Goal: Task Accomplishment & Management: Complete application form

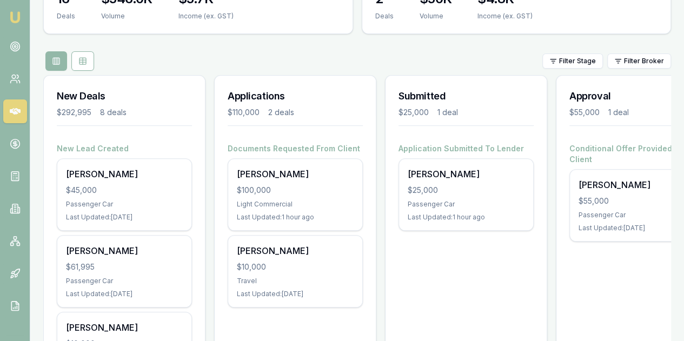
scroll to position [162, 0]
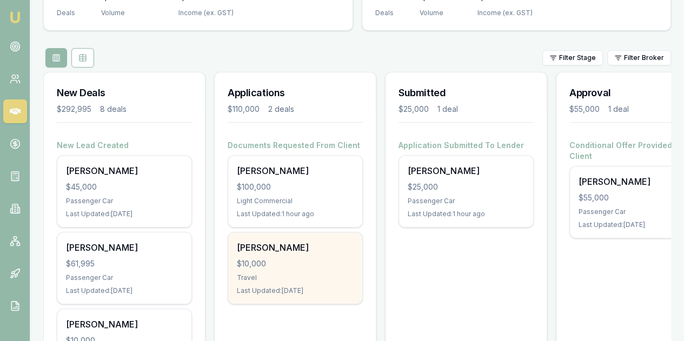
click at [298, 259] on div "$10,000" at bounding box center [295, 264] width 117 height 11
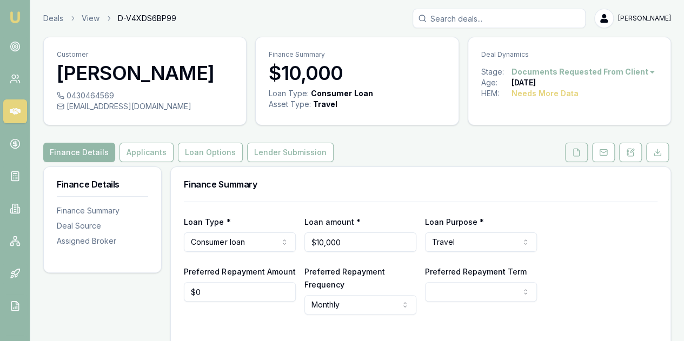
click at [577, 153] on icon at bounding box center [576, 152] width 9 height 9
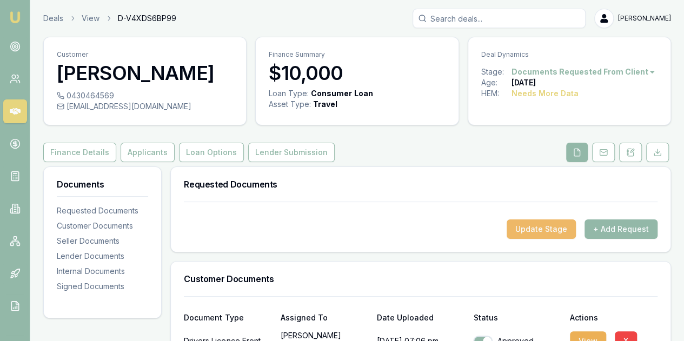
click at [536, 229] on button "Update Stage" at bounding box center [541, 229] width 69 height 19
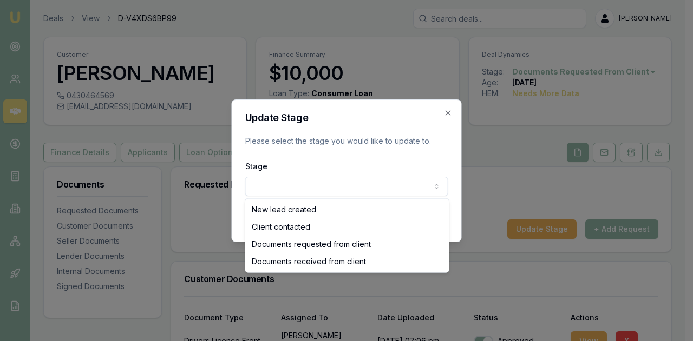
click at [330, 195] on body "Emu Broker Deals View D-V4XDS6BP99 Evette Abdo Toggle Menu Customer Philip Ribe…" at bounding box center [342, 170] width 684 height 341
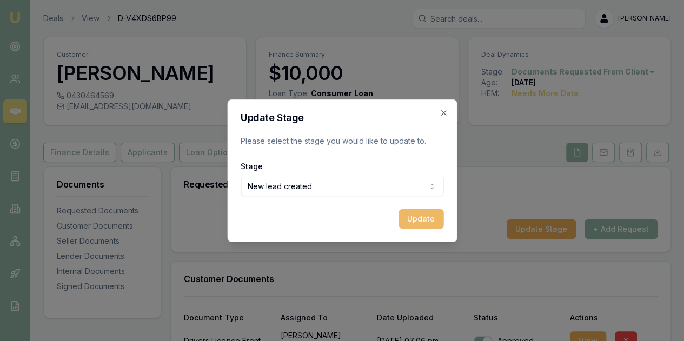
click at [420, 219] on button "Update" at bounding box center [421, 218] width 45 height 19
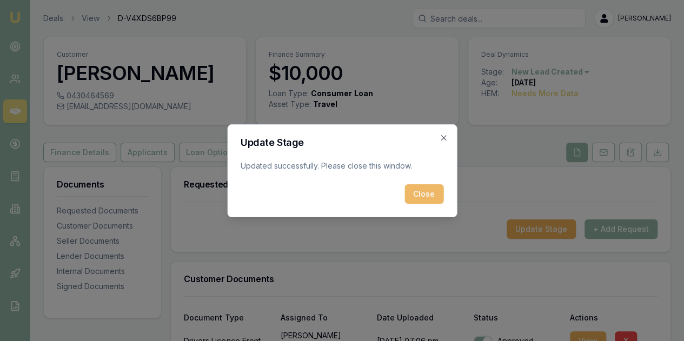
click at [424, 187] on button "Close" at bounding box center [424, 194] width 39 height 19
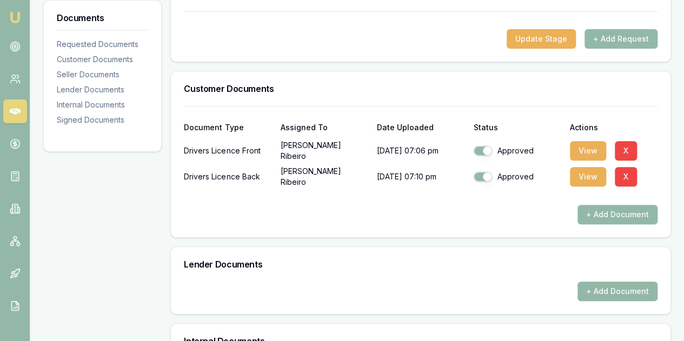
scroll to position [325, 0]
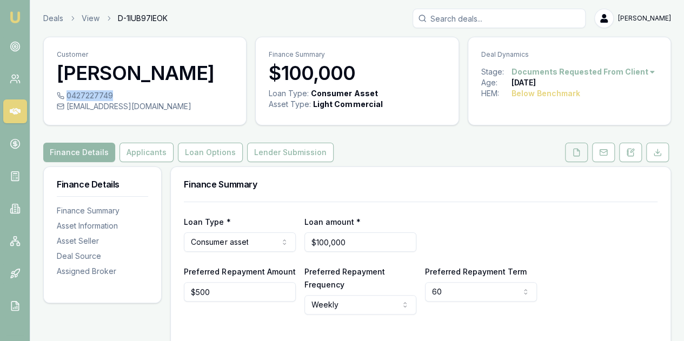
click at [573, 157] on button at bounding box center [576, 152] width 23 height 19
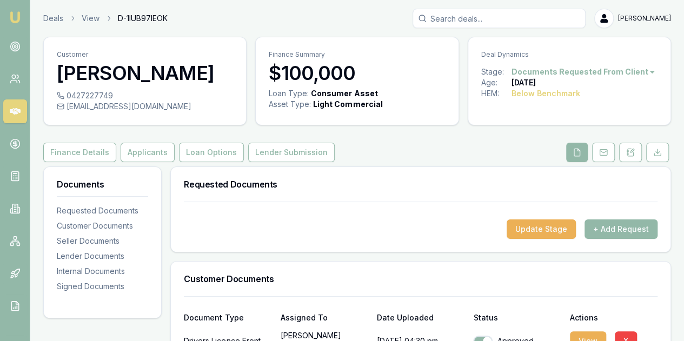
scroll to position [162, 0]
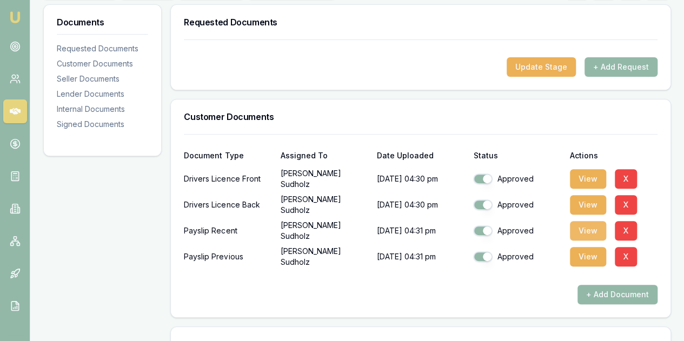
click at [587, 229] on button "View" at bounding box center [588, 230] width 36 height 19
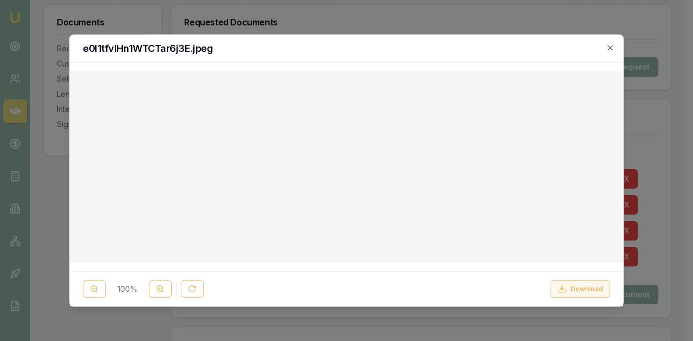
click at [574, 288] on button "Download" at bounding box center [580, 289] width 60 height 17
click at [607, 48] on icon "button" at bounding box center [609, 47] width 9 height 9
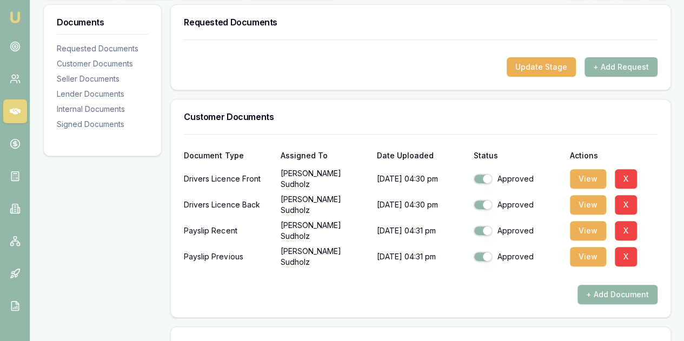
scroll to position [54, 0]
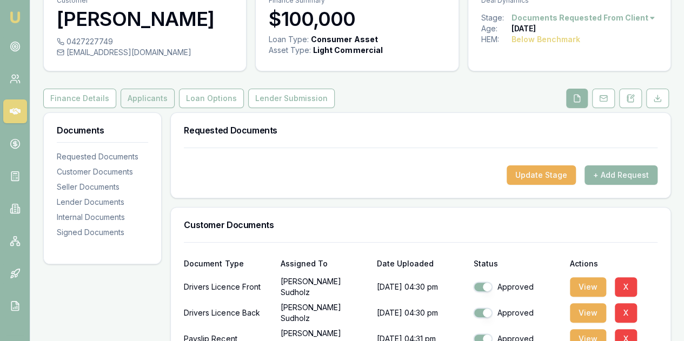
drag, startPoint x: 263, startPoint y: 142, endPoint x: 139, endPoint y: 100, distance: 130.9
click at [137, 99] on button "Applicants" at bounding box center [148, 98] width 54 height 19
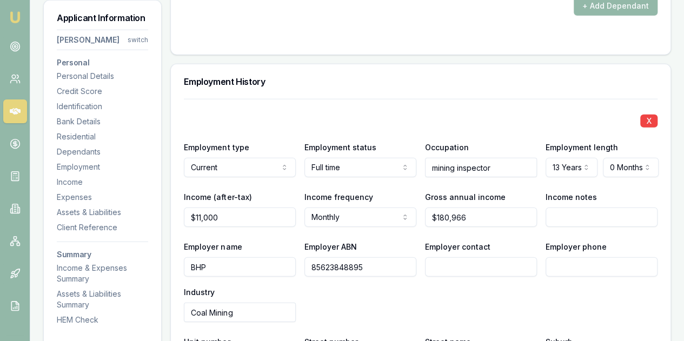
scroll to position [1407, 0]
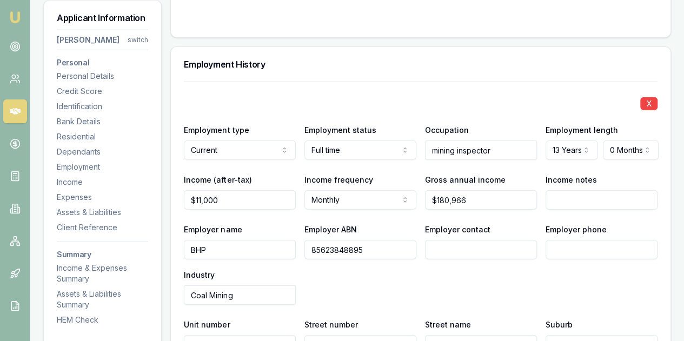
drag, startPoint x: 372, startPoint y: 247, endPoint x: 308, endPoint y: 248, distance: 63.9
click at [309, 249] on input "85623848895" at bounding box center [361, 249] width 112 height 19
click at [365, 286] on div "Employer name BHP Employer ABN 85623848895 Employer contact Employer phone Indu…" at bounding box center [421, 264] width 474 height 82
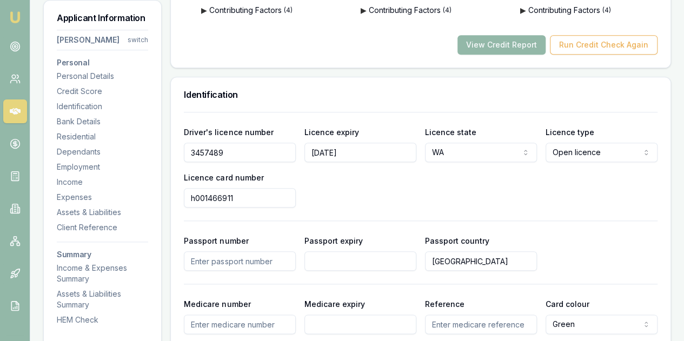
scroll to position [487, 0]
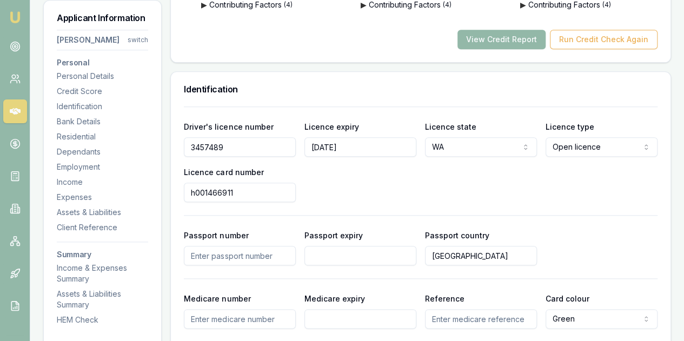
drag, startPoint x: 232, startPoint y: 141, endPoint x: 180, endPoint y: 149, distance: 52.5
click at [180, 149] on div "Driver's licence number 3457489 Licence expiry 7/01/2026 Licence state WA NSW V…" at bounding box center [421, 260] width 500 height 307
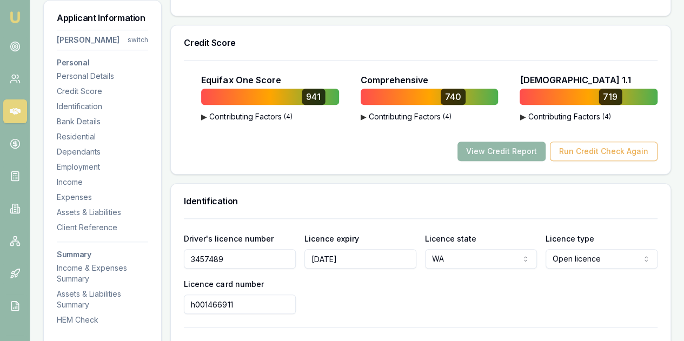
scroll to position [379, 0]
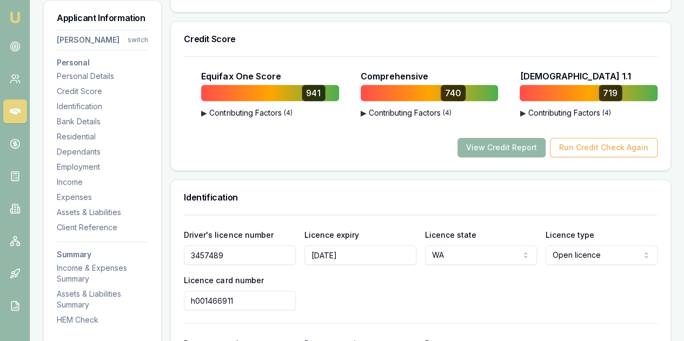
drag, startPoint x: 242, startPoint y: 299, endPoint x: 170, endPoint y: 299, distance: 72.0
click at [367, 291] on div "Driver's licence number 3457489 Licence expiry 7/01/2026 Licence state WA NSW V…" at bounding box center [421, 269] width 474 height 82
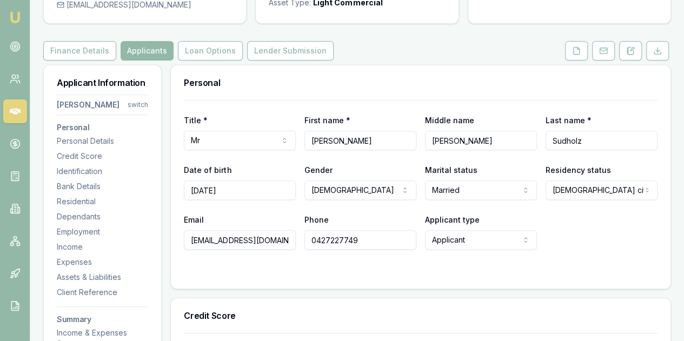
scroll to position [0, 0]
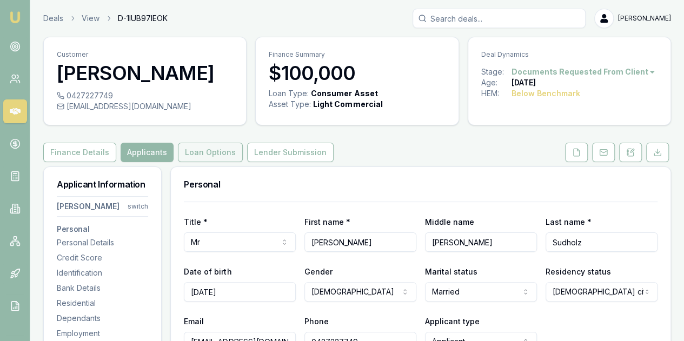
click at [218, 152] on button "Loan Options" at bounding box center [210, 152] width 65 height 19
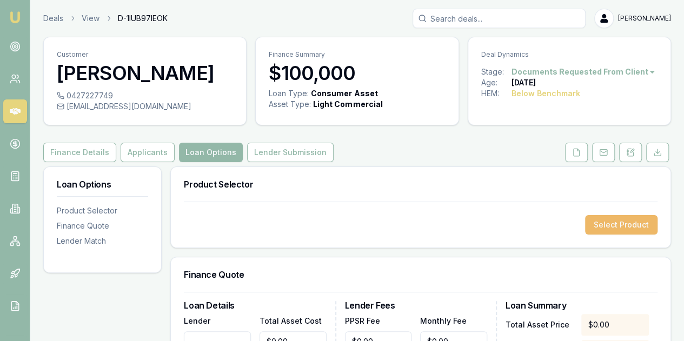
click at [610, 221] on button "Select Product" at bounding box center [621, 224] width 73 height 19
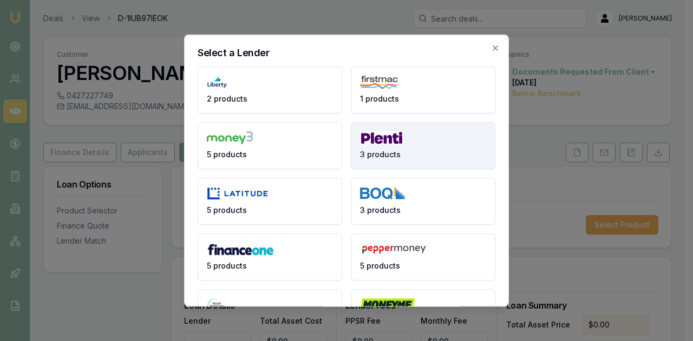
click at [405, 131] on button "3 products" at bounding box center [423, 145] width 144 height 47
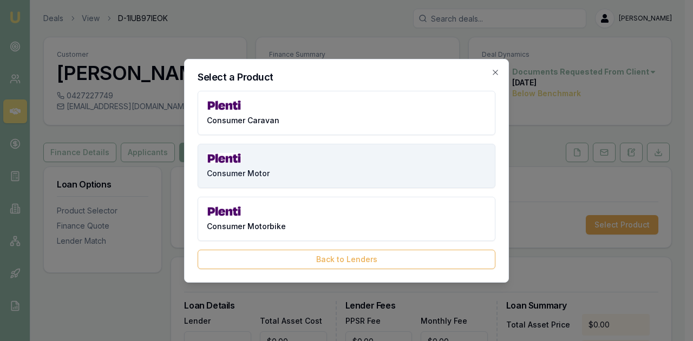
click at [267, 164] on button "Consumer Motor" at bounding box center [346, 166] width 298 height 44
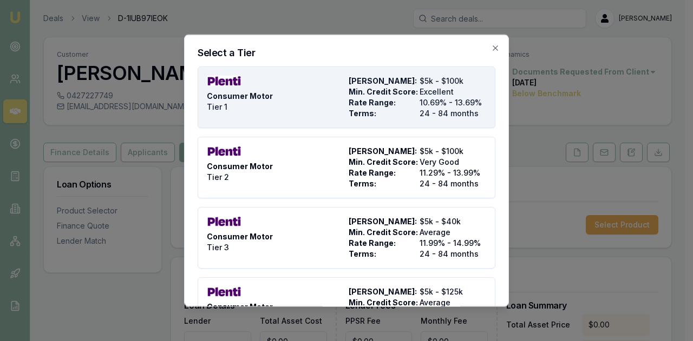
click at [293, 96] on div "Consumer Motor Tier 1" at bounding box center [275, 96] width 137 height 43
type input "Plenti"
type input "Consumer Motor"
type input "Tier 1"
type input "10.69"
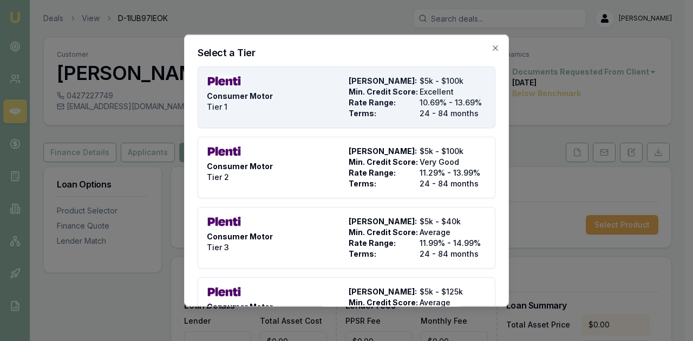
type input "24"
type input "$9.90"
type input "$599.00"
type input "990"
type input "4"
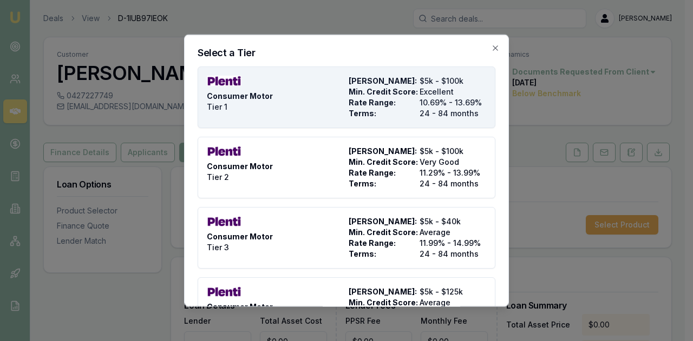
type input "$4,000.00"
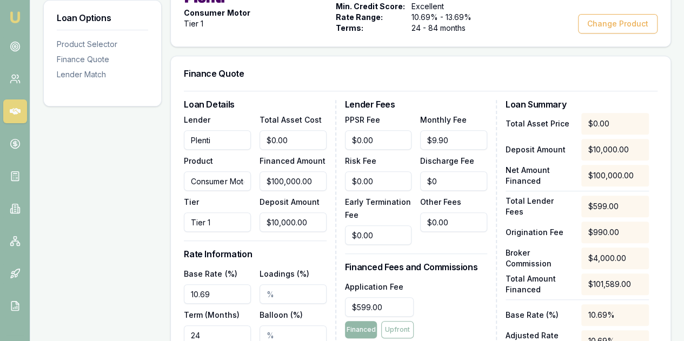
scroll to position [271, 0]
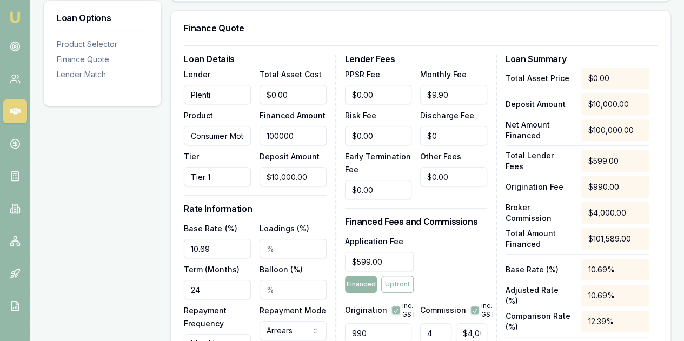
drag, startPoint x: 312, startPoint y: 133, endPoint x: 254, endPoint y: 137, distance: 57.6
click at [254, 137] on div "Lender Plenti Product Consumer Motor Tier Tier 1 Total Asset Cost $0.00 Finance…" at bounding box center [255, 127] width 142 height 119
type input "$100,000.00"
click at [123, 185] on div "Loan Options Product Selector Finance Quote Lender Match" at bounding box center [102, 308] width 118 height 824
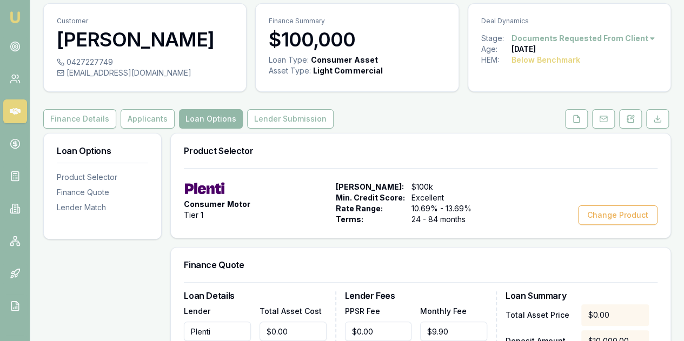
scroll to position [0, 0]
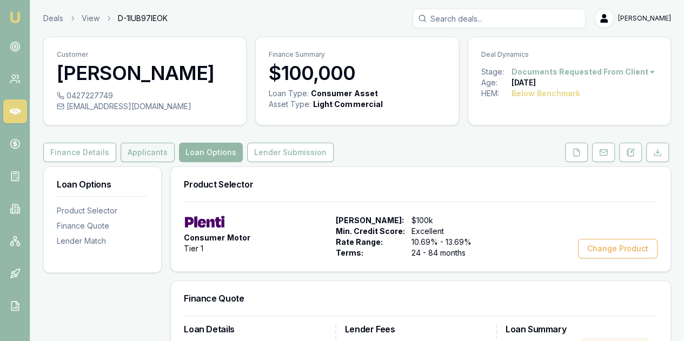
click at [134, 157] on button "Applicants" at bounding box center [148, 152] width 54 height 19
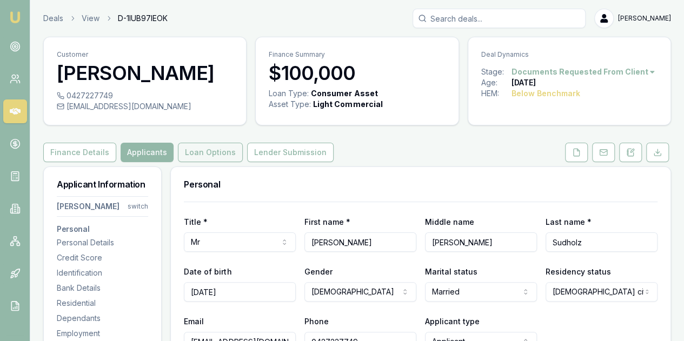
drag, startPoint x: 85, startPoint y: 152, endPoint x: 220, endPoint y: 156, distance: 134.2
click at [85, 152] on button "Finance Details" at bounding box center [79, 152] width 73 height 19
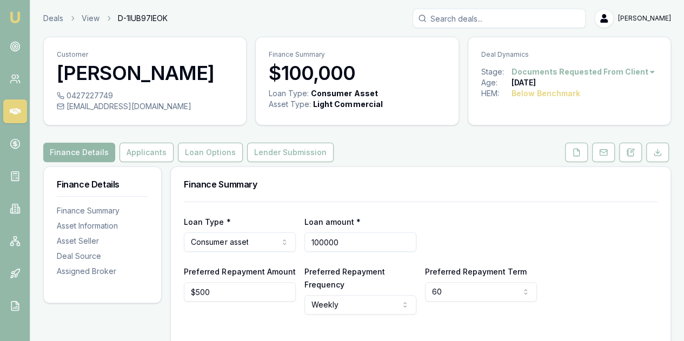
drag, startPoint x: 354, startPoint y: 243, endPoint x: 290, endPoint y: 242, distance: 64.4
click at [290, 242] on div "Loan Type * Consumer asset Consumer loan Consumer asset Commercial loan Commerc…" at bounding box center [421, 233] width 474 height 37
type input "$95,562"
drag, startPoint x: 508, startPoint y: 188, endPoint x: 506, endPoint y: 203, distance: 14.6
click at [508, 191] on div "Finance Summary" at bounding box center [421, 184] width 500 height 35
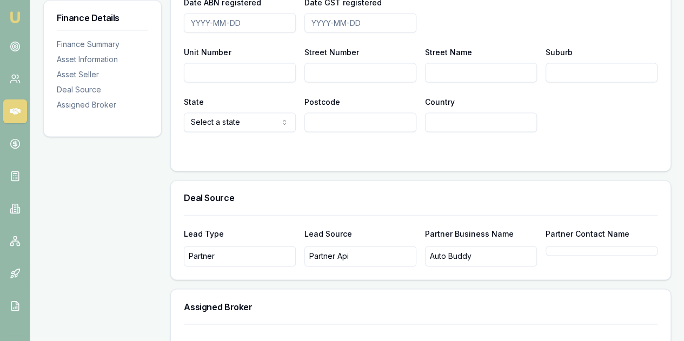
scroll to position [847, 0]
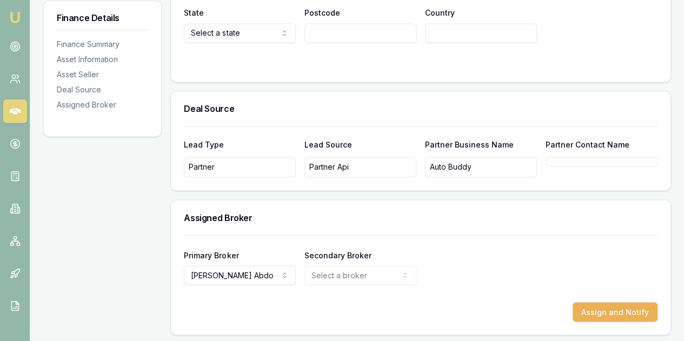
click at [457, 305] on div "Assign and Notify" at bounding box center [421, 311] width 474 height 19
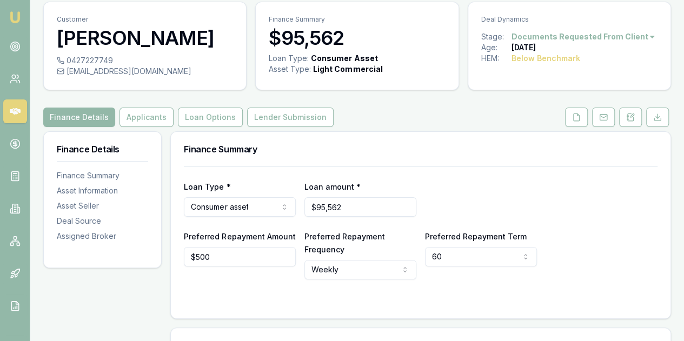
scroll to position [0, 0]
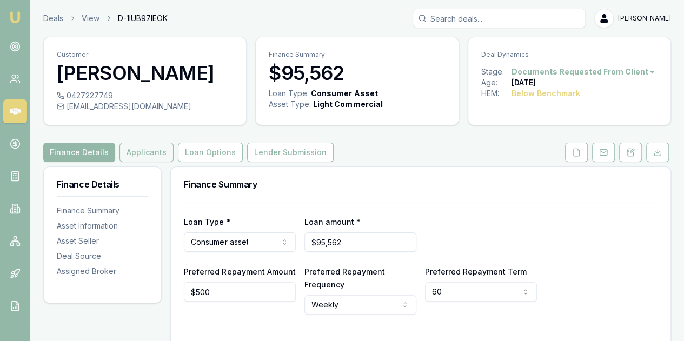
click at [141, 155] on button "Applicants" at bounding box center [147, 152] width 54 height 19
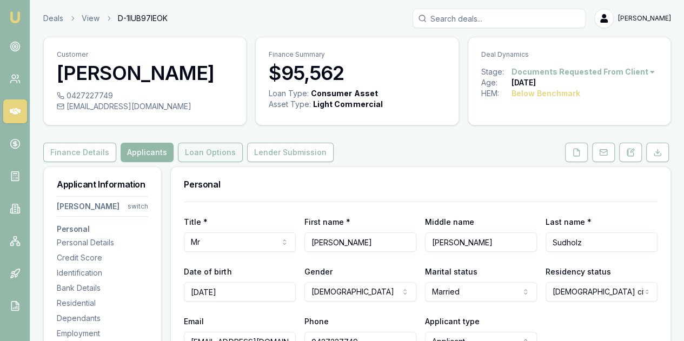
click at [202, 155] on button "Loan Options" at bounding box center [210, 152] width 65 height 19
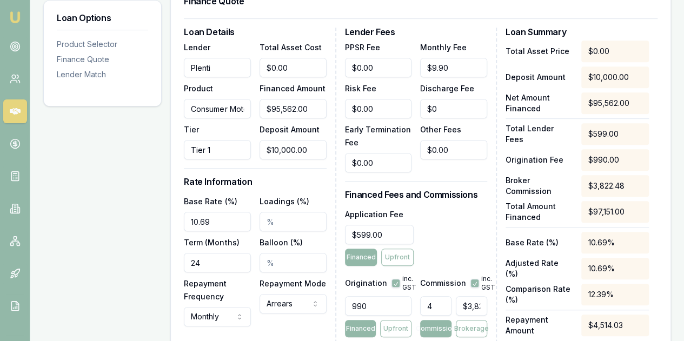
scroll to position [325, 0]
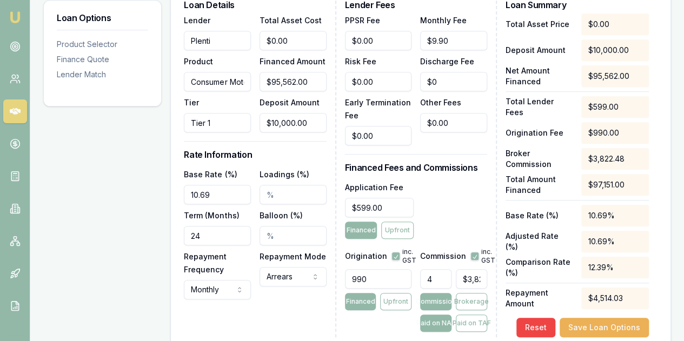
click at [116, 153] on div "Loan Options Product Selector Finance Quote Lender Match" at bounding box center [102, 254] width 118 height 824
type input "10000"
drag, startPoint x: 321, startPoint y: 126, endPoint x: 241, endPoint y: 126, distance: 79.5
click at [241, 126] on div "Lender Plenti Product Consumer Motor Tier Tier 1 Total Asset Cost $0.00 Finance…" at bounding box center [255, 73] width 142 height 119
type input "$95,562.00"
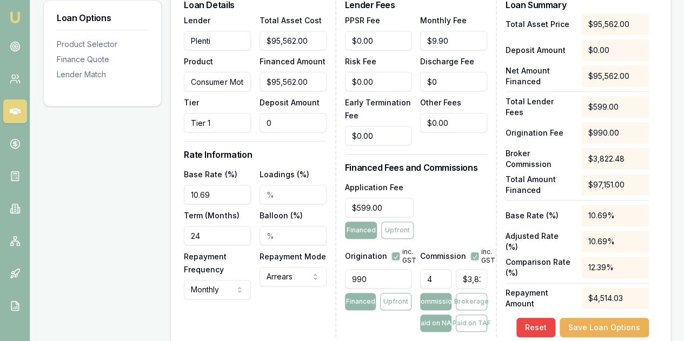
type input "$0.00"
click at [121, 198] on div "Loan Options Product Selector Finance Quote Lender Match" at bounding box center [102, 254] width 118 height 824
click at [197, 192] on input "10.69" at bounding box center [217, 194] width 67 height 19
type input "0"
type input "6.49%"
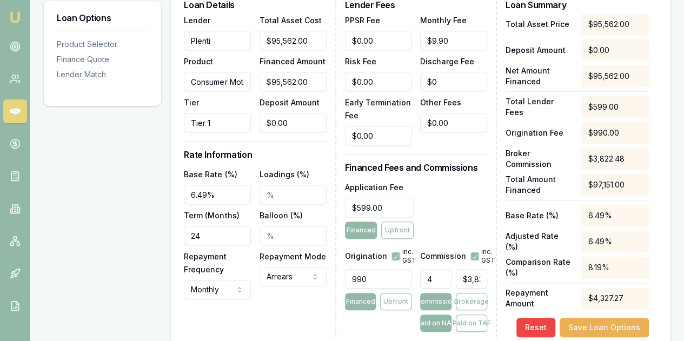
click at [144, 193] on div "Loan Options Product Selector Finance Quote Lender Match" at bounding box center [102, 254] width 118 height 824
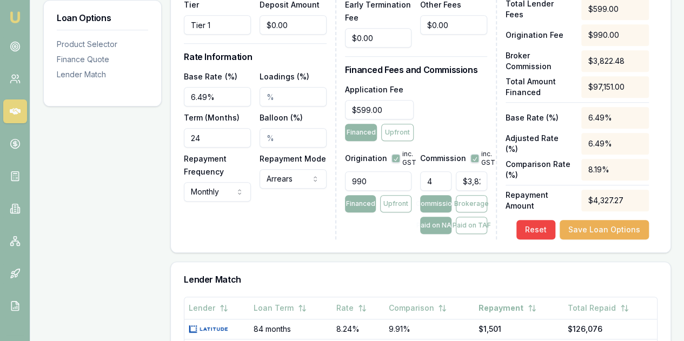
scroll to position [433, 0]
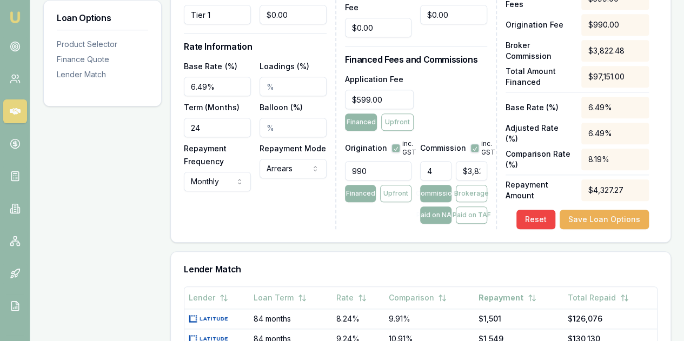
click at [207, 126] on input "24" at bounding box center [217, 127] width 67 height 19
drag, startPoint x: 207, startPoint y: 126, endPoint x: 176, endPoint y: 126, distance: 30.3
click at [176, 126] on div "Loan Details Lender Plenti Product Consumer Motor Tier Tier 1 Total Asset Cost …" at bounding box center [421, 62] width 500 height 359
type input "060"
click at [101, 204] on div "Loan Options Product Selector Finance Quote Lender Match" at bounding box center [102, 146] width 118 height 824
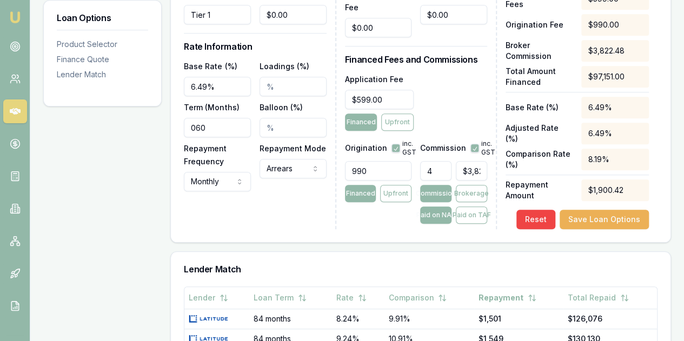
click at [141, 163] on div "Loan Options Product Selector Finance Quote Lender Match" at bounding box center [102, 146] width 118 height 824
drag, startPoint x: 371, startPoint y: 169, endPoint x: 342, endPoint y: 170, distance: 28.2
click at [342, 170] on div "Loan Details Lender Plenti Product Consumer Motor Tier Tier 1 Total Asset Cost …" at bounding box center [421, 60] width 474 height 337
type input "1500.00"
click at [95, 223] on div "Loan Options Product Selector Finance Quote Lender Match" at bounding box center [102, 146] width 118 height 824
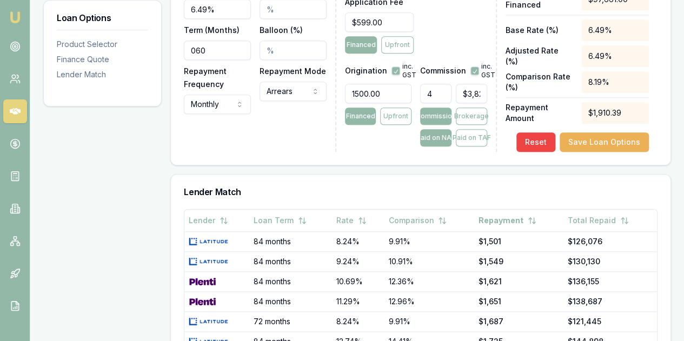
scroll to position [541, 0]
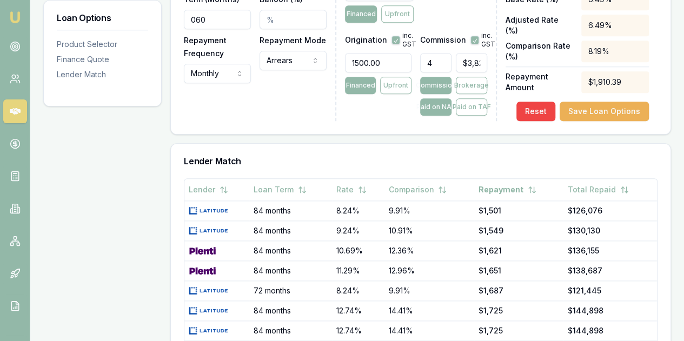
drag, startPoint x: 438, startPoint y: 58, endPoint x: 408, endPoint y: 60, distance: 30.3
click at [408, 61] on div "Origination inc. GST 1500.00 Financed Upfront Commission inc. GST 4 $3,822.48 C…" at bounding box center [416, 71] width 142 height 89
type input "$0.00"
type input "0.5"
type input "$477.81"
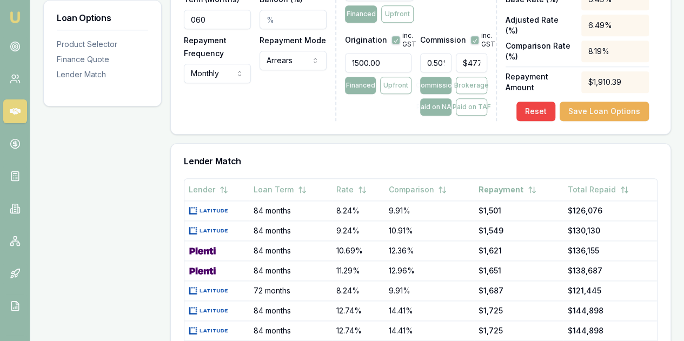
drag, startPoint x: 108, startPoint y: 133, endPoint x: 107, endPoint y: 127, distance: 5.4
click at [107, 130] on div "Loan Options Product Selector Finance Quote Lender Match" at bounding box center [102, 38] width 118 height 824
drag, startPoint x: 448, startPoint y: 61, endPoint x: 414, endPoint y: 63, distance: 33.6
click at [414, 63] on div "Origination inc. GST 1500.00 Financed Upfront Commission inc. GST 0.50% $477.81…" at bounding box center [416, 71] width 142 height 89
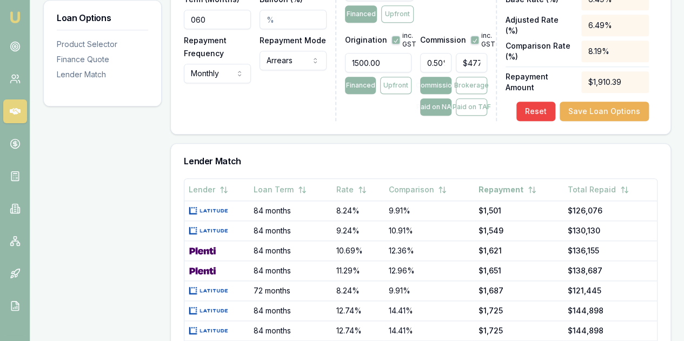
type input "1"
type input "$955.62"
type input "1.00%"
click at [129, 160] on div "Loan Options Product Selector Finance Quote Lender Match" at bounding box center [102, 38] width 118 height 824
click at [584, 109] on button "Save Loan Options" at bounding box center [604, 111] width 89 height 19
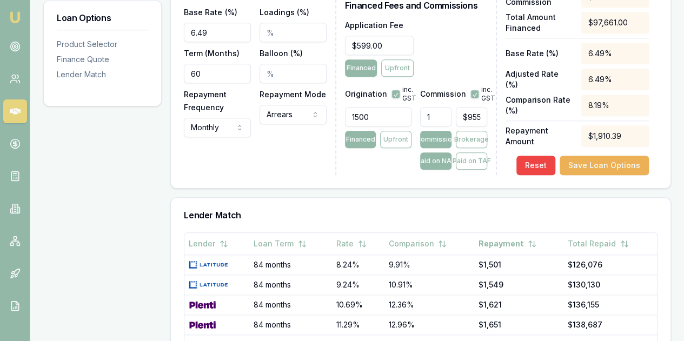
scroll to position [545, 0]
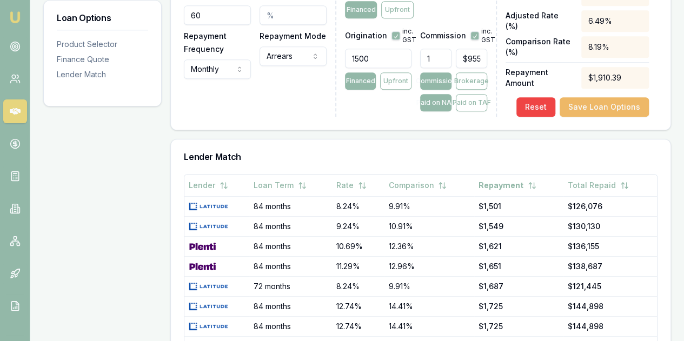
click at [609, 108] on button "Save Loan Options" at bounding box center [604, 106] width 89 height 19
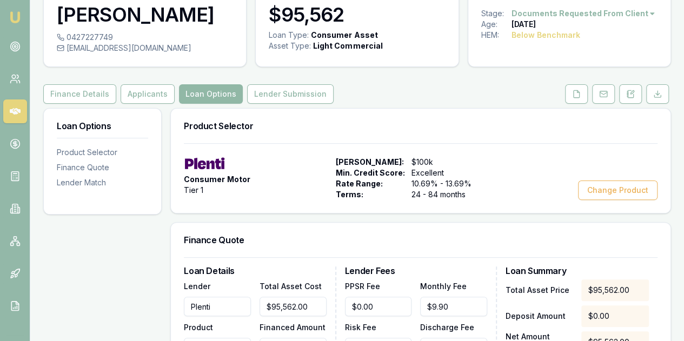
scroll to position [0, 0]
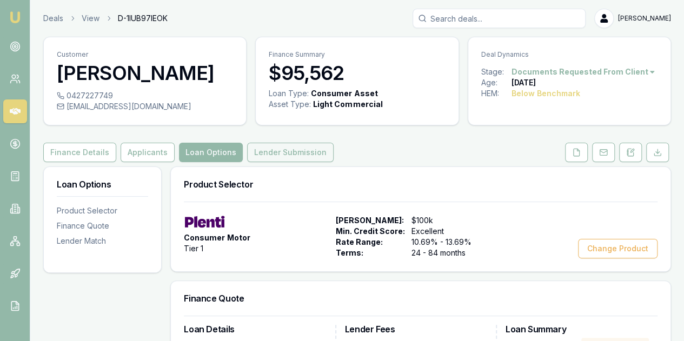
click at [289, 153] on button "Lender Submission" at bounding box center [290, 152] width 87 height 19
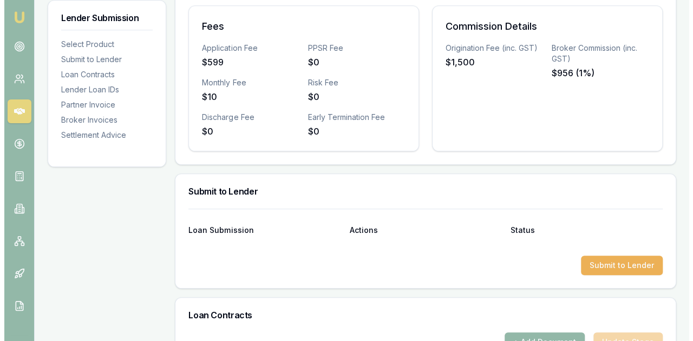
scroll to position [487, 0]
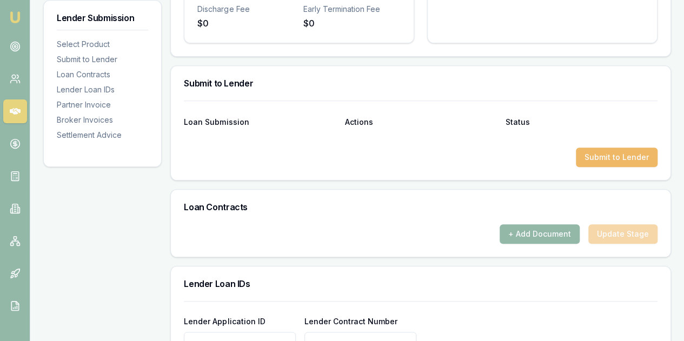
click at [615, 159] on button "Submit to Lender" at bounding box center [617, 157] width 82 height 19
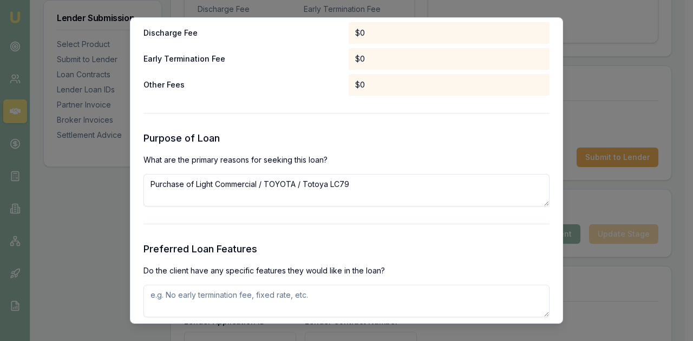
scroll to position [1190, 0]
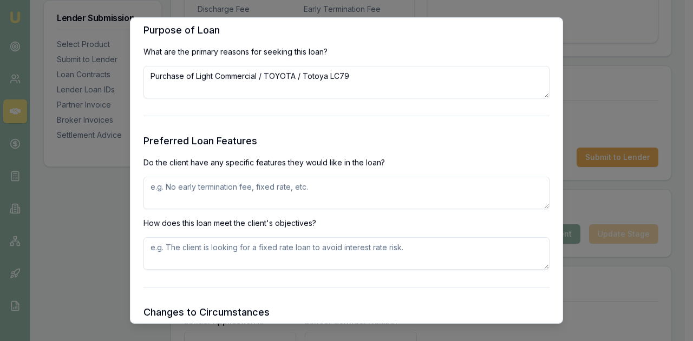
click at [202, 192] on textarea at bounding box center [346, 193] width 406 height 32
type textarea "rate"
click at [169, 254] on textarea at bounding box center [346, 254] width 406 height 32
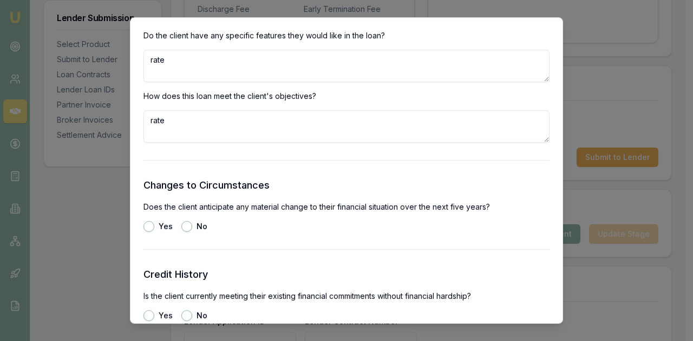
scroll to position [1407, 0]
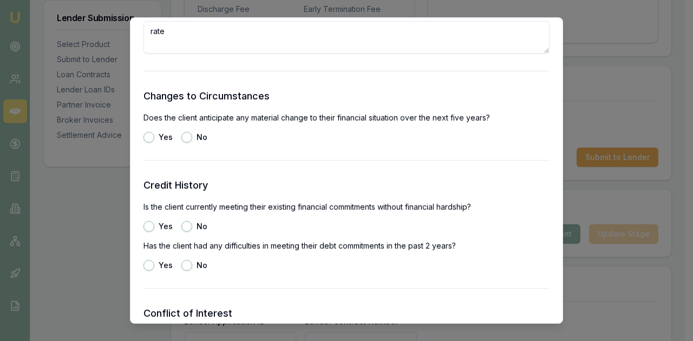
type textarea "rate"
click at [186, 135] on button "No" at bounding box center [186, 137] width 11 height 11
radio input "true"
click at [147, 226] on button "Yes" at bounding box center [148, 226] width 11 height 11
radio input "true"
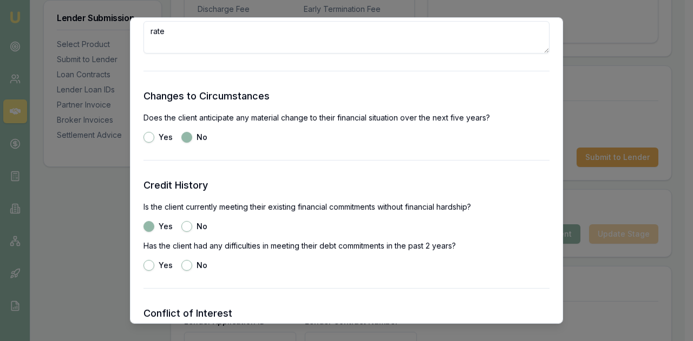
click at [147, 265] on button "Yes" at bounding box center [148, 265] width 11 height 11
click at [188, 266] on button "No" at bounding box center [186, 265] width 11 height 11
radio input "false"
radio input "true"
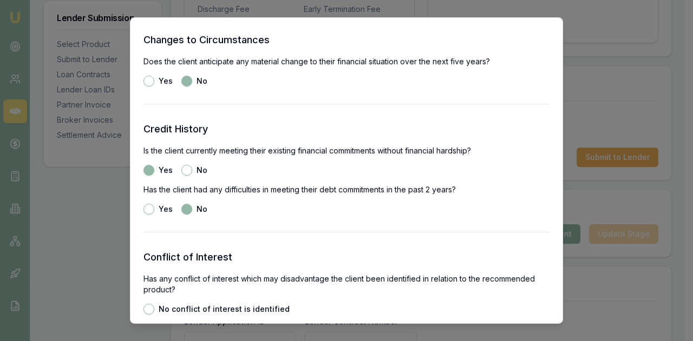
scroll to position [1569, 0]
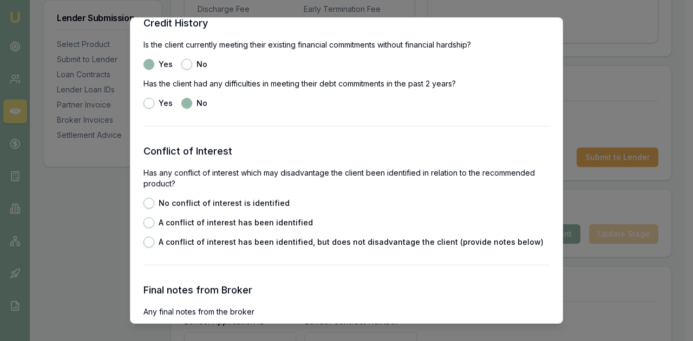
click at [149, 203] on button "No conflict of interest is identified" at bounding box center [148, 203] width 11 height 11
radio input "true"
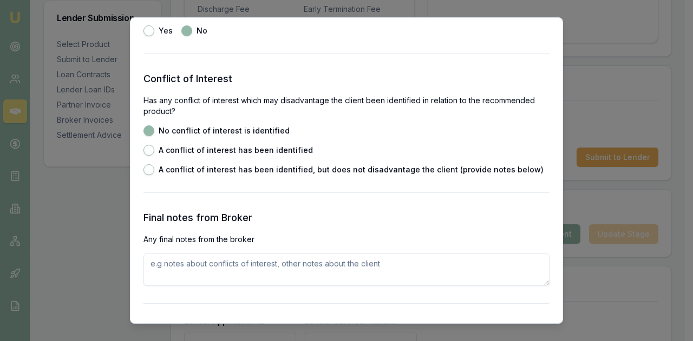
scroll to position [1731, 0]
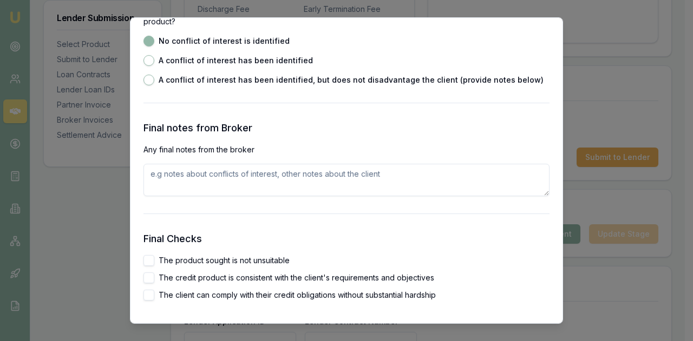
click at [147, 261] on button "The product sought is not unsuitable" at bounding box center [148, 260] width 11 height 11
checkbox input "true"
drag, startPoint x: 146, startPoint y: 275, endPoint x: 151, endPoint y: 294, distance: 19.0
click at [146, 276] on button "The credit product is consistent with the client's requirements and objectives" at bounding box center [148, 278] width 11 height 11
checkbox input "true"
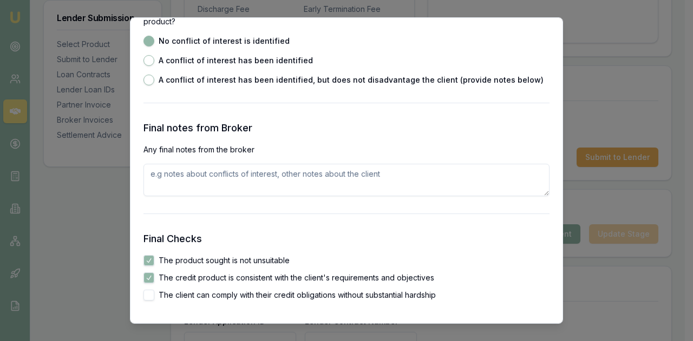
click at [149, 297] on button "The client can comply with their credit obligations without substantial hardship" at bounding box center [148, 295] width 11 height 11
checkbox input "true"
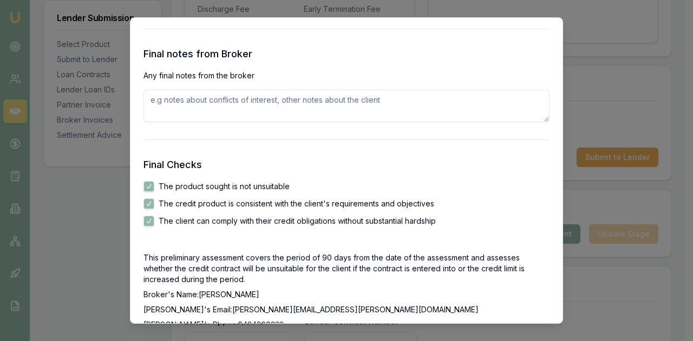
scroll to position [1948, 0]
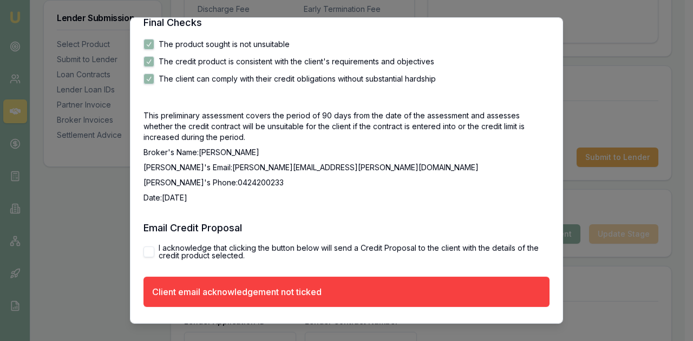
click at [149, 256] on button "I acknowledge that clicking the button below will send a Credit Proposal to the…" at bounding box center [148, 252] width 11 height 11
checkbox input "true"
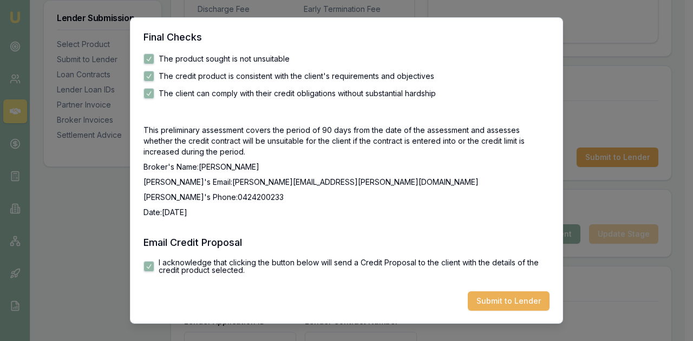
drag, startPoint x: 503, startPoint y: 300, endPoint x: 516, endPoint y: 289, distance: 16.5
click at [503, 300] on button "Submit to Lender" at bounding box center [508, 301] width 82 height 19
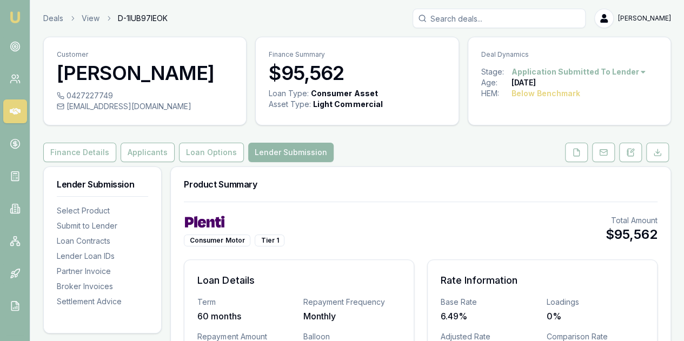
scroll to position [54, 0]
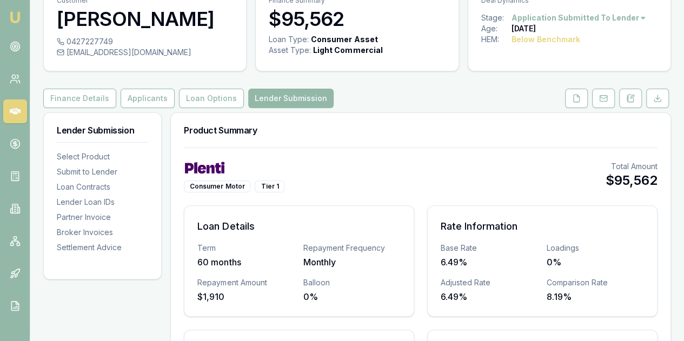
click at [16, 12] on img at bounding box center [15, 17] width 13 height 13
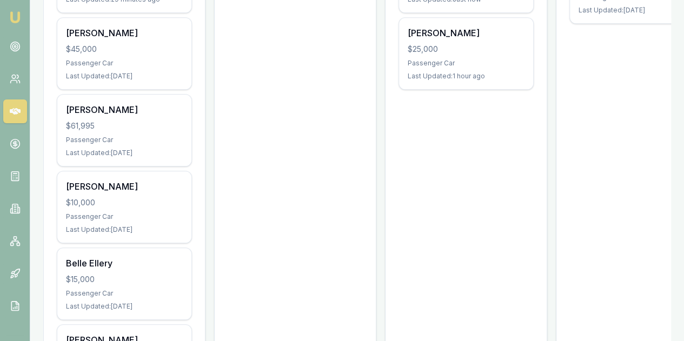
scroll to position [379, 0]
